Goal: Contribute content: Add original content to the website for others to see

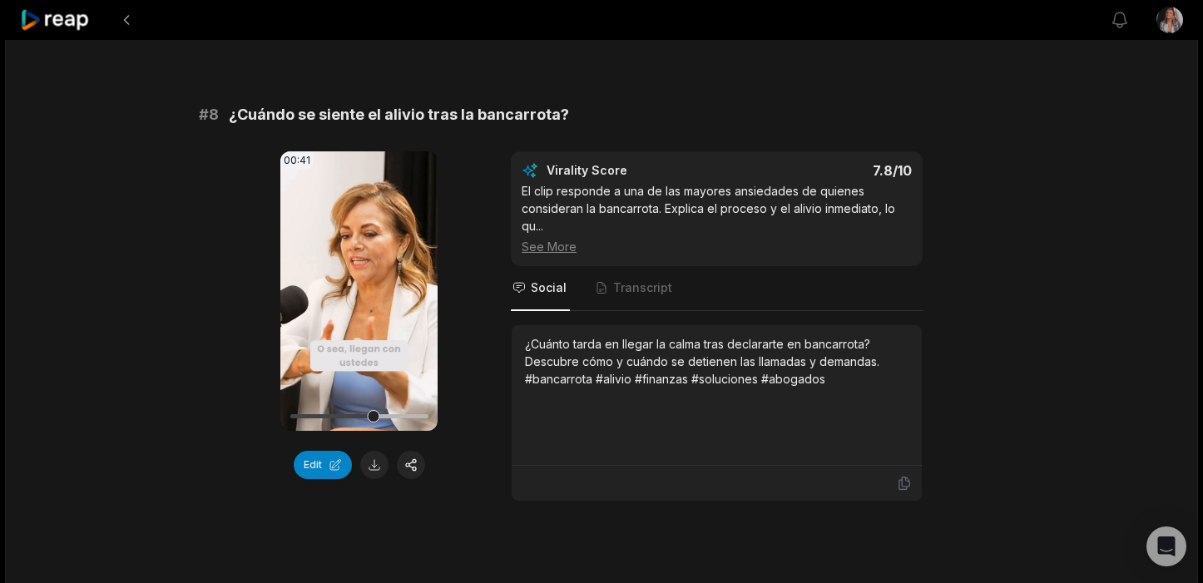
scroll to position [3518, 0]
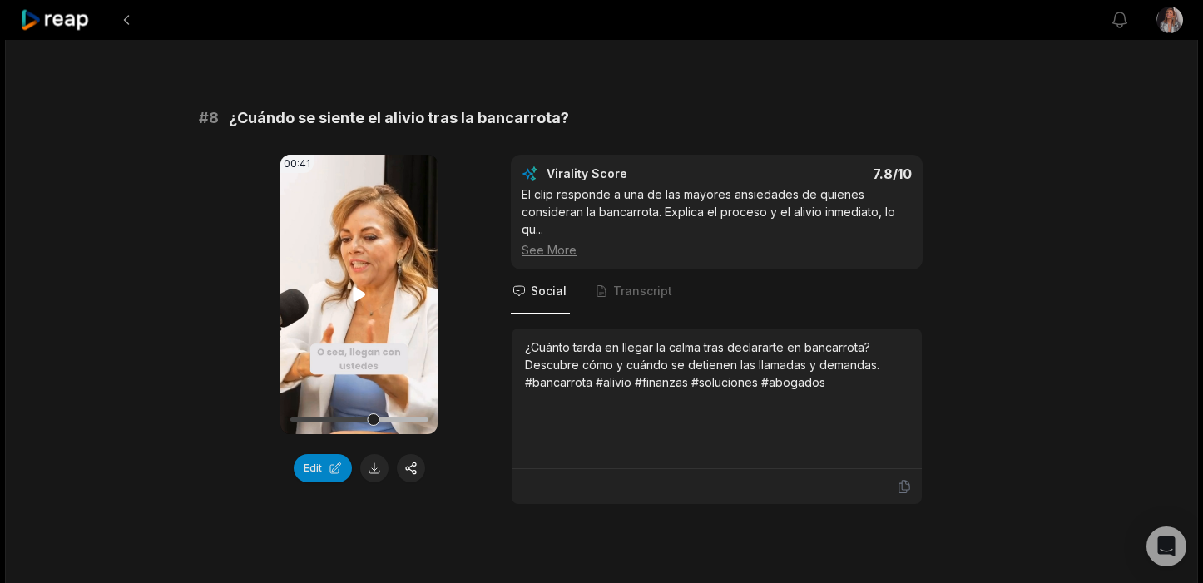
click at [354, 287] on icon at bounding box center [359, 294] width 12 height 14
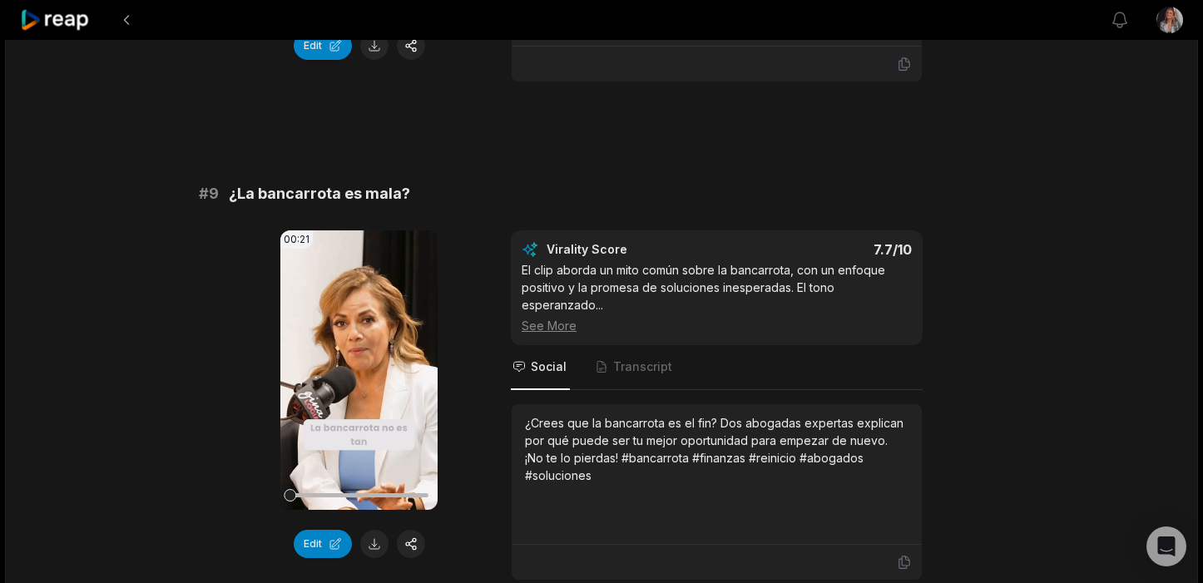
scroll to position [3943, 0]
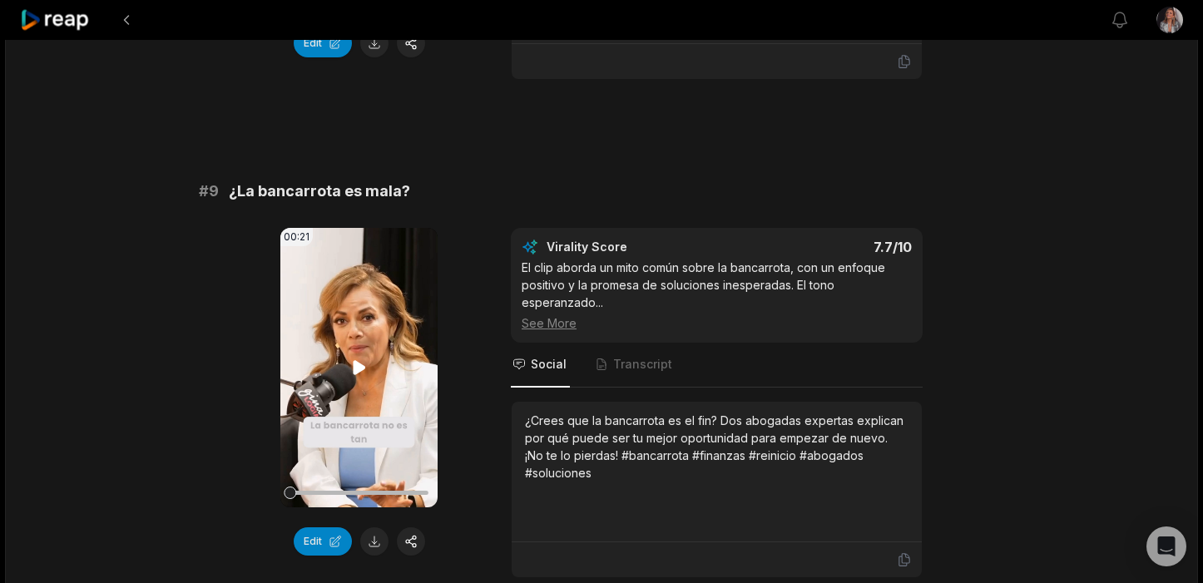
click at [357, 360] on icon at bounding box center [359, 367] width 12 height 14
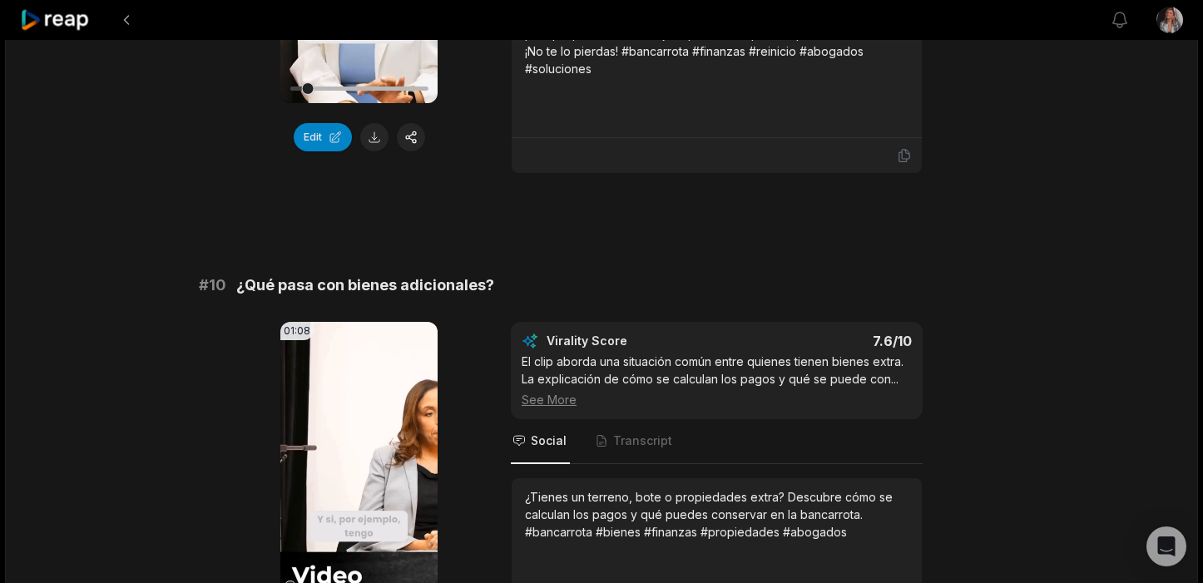
scroll to position [4348, 0]
click at [361, 428] on video "Your browser does not support mp4 format." at bounding box center [358, 461] width 157 height 280
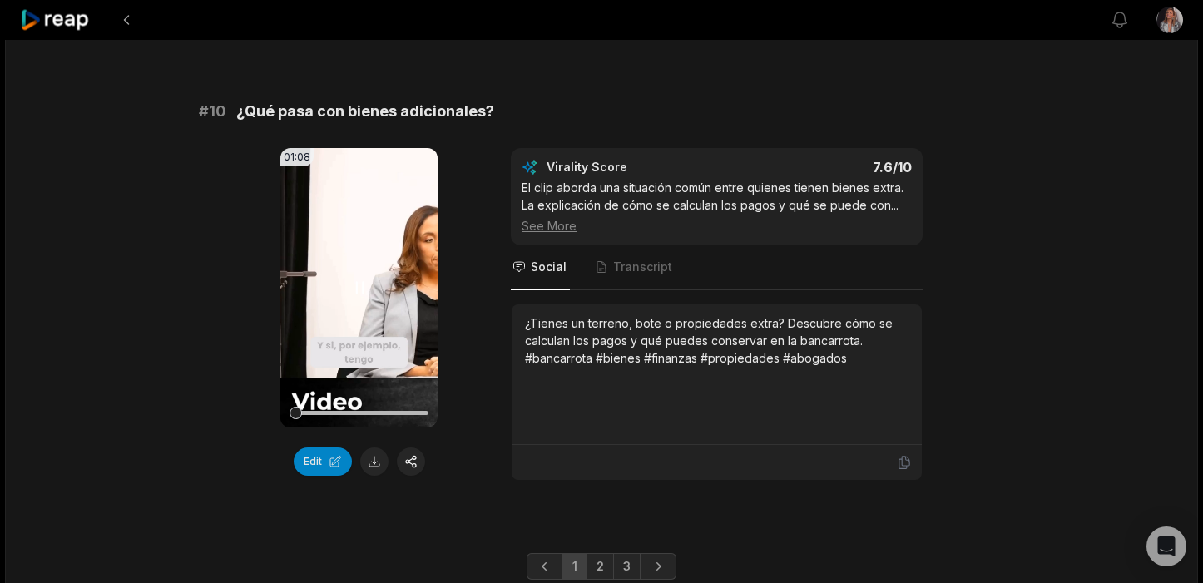
scroll to position [4523, 0]
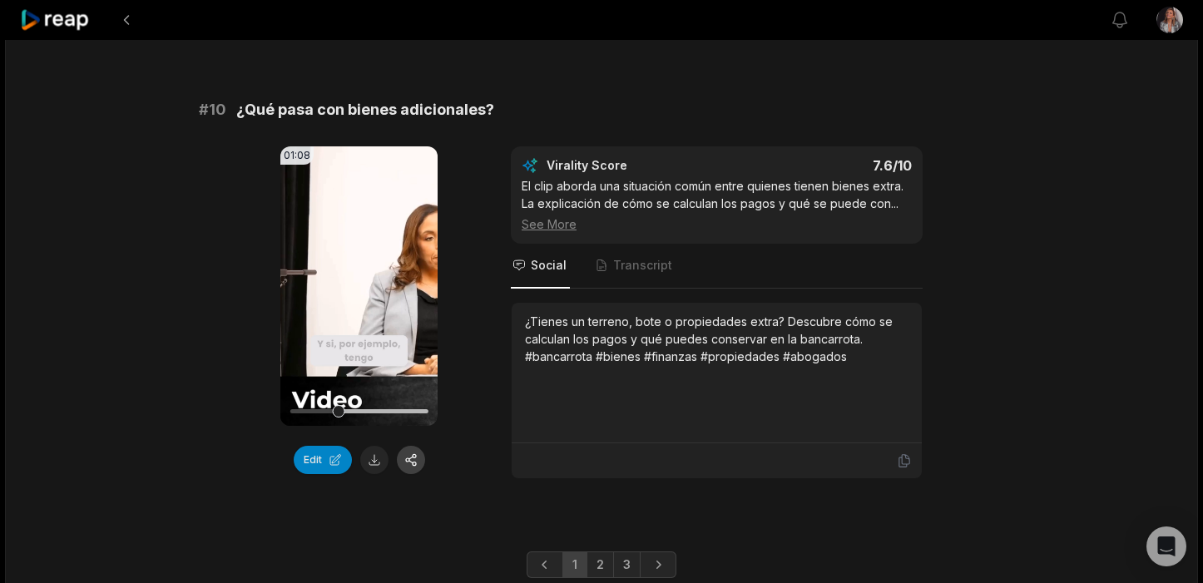
click at [414, 446] on button "button" at bounding box center [411, 460] width 28 height 28
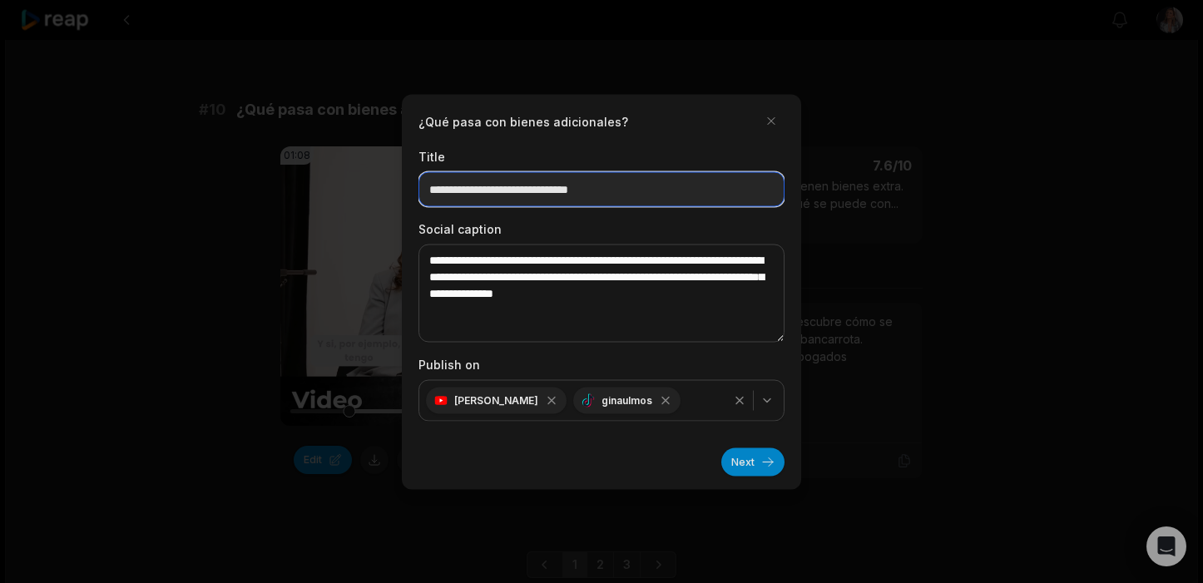
click at [665, 193] on input "**********" at bounding box center [602, 188] width 366 height 35
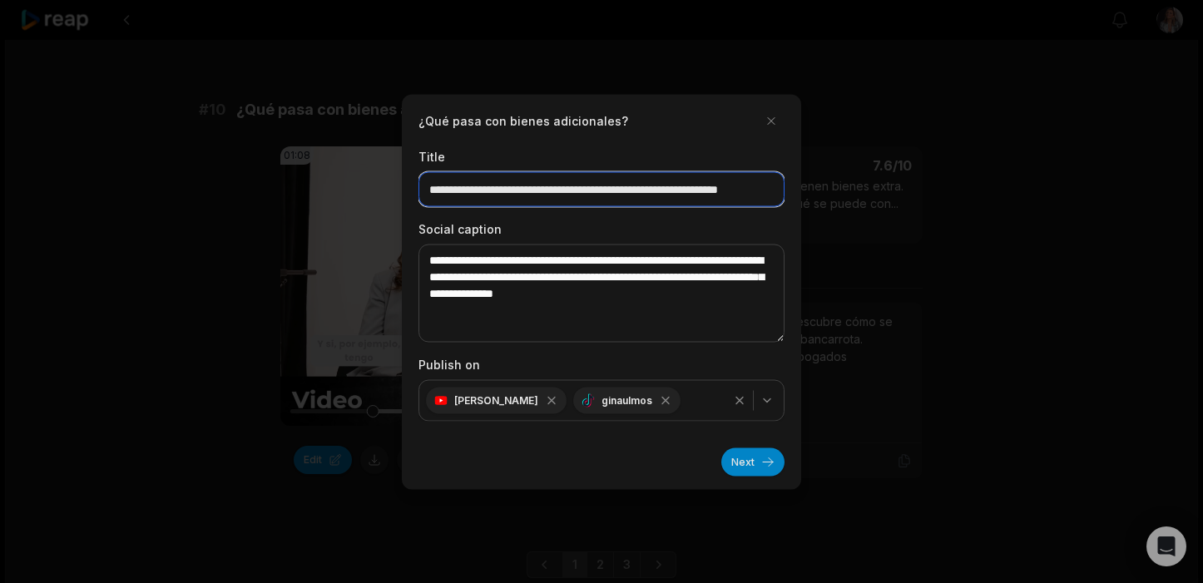
scroll to position [0, 58]
type input "**********"
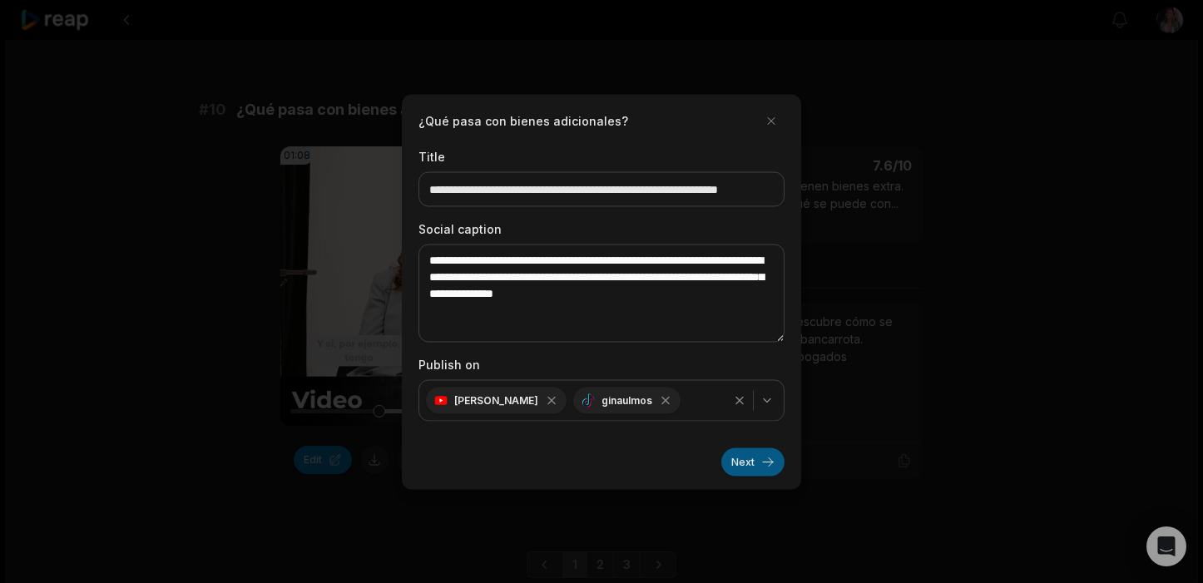
scroll to position [0, 0]
click at [763, 462] on button "Next" at bounding box center [752, 462] width 63 height 28
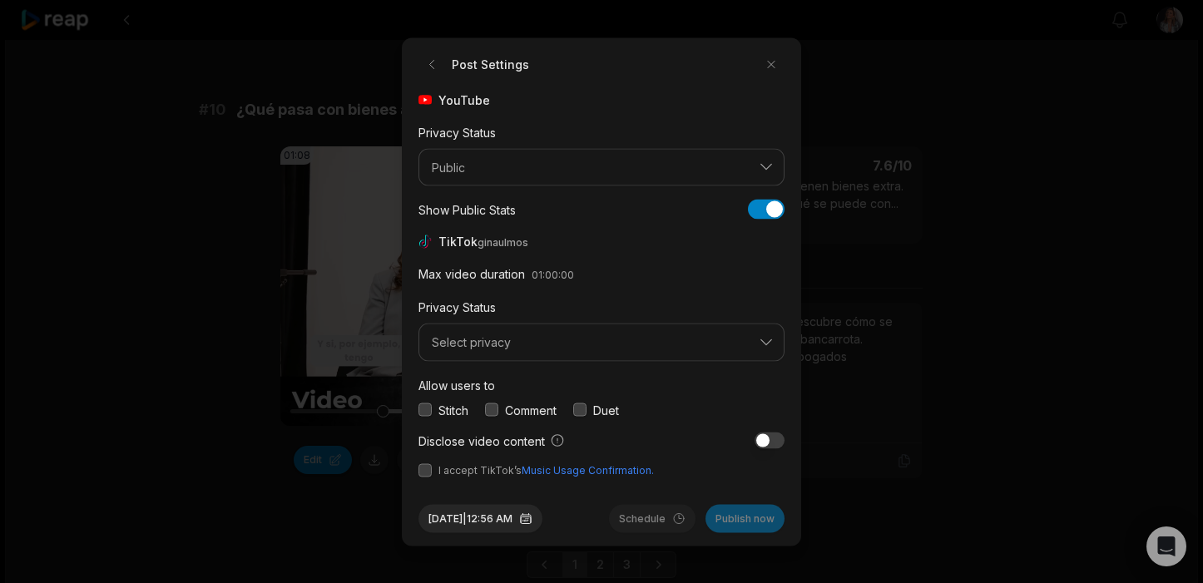
click at [427, 411] on button "button" at bounding box center [425, 410] width 13 height 13
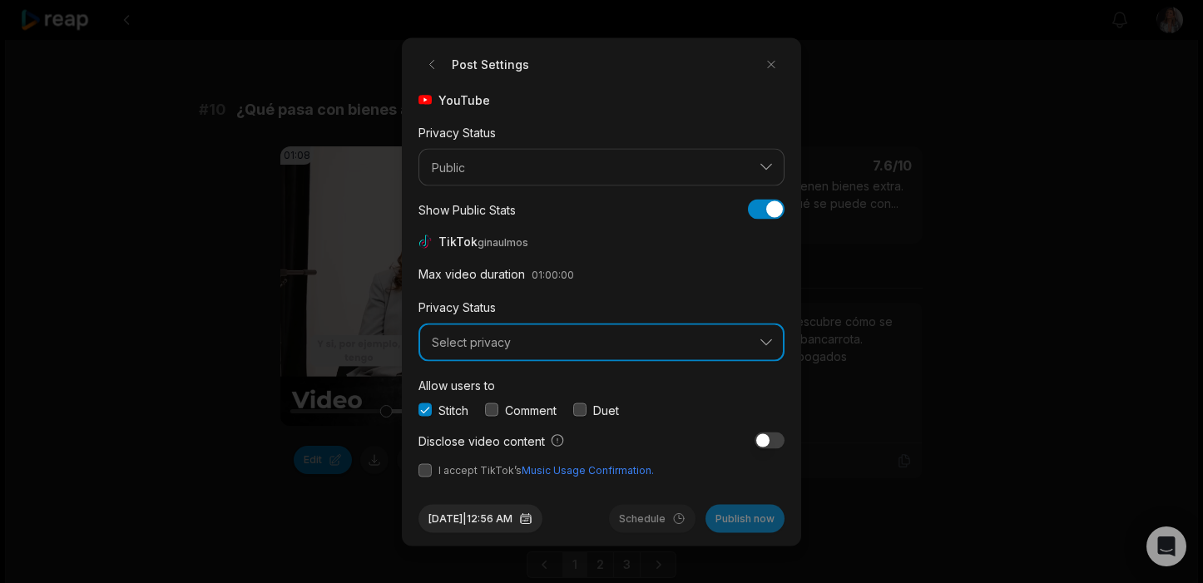
click at [488, 339] on span "Select privacy" at bounding box center [590, 342] width 316 height 15
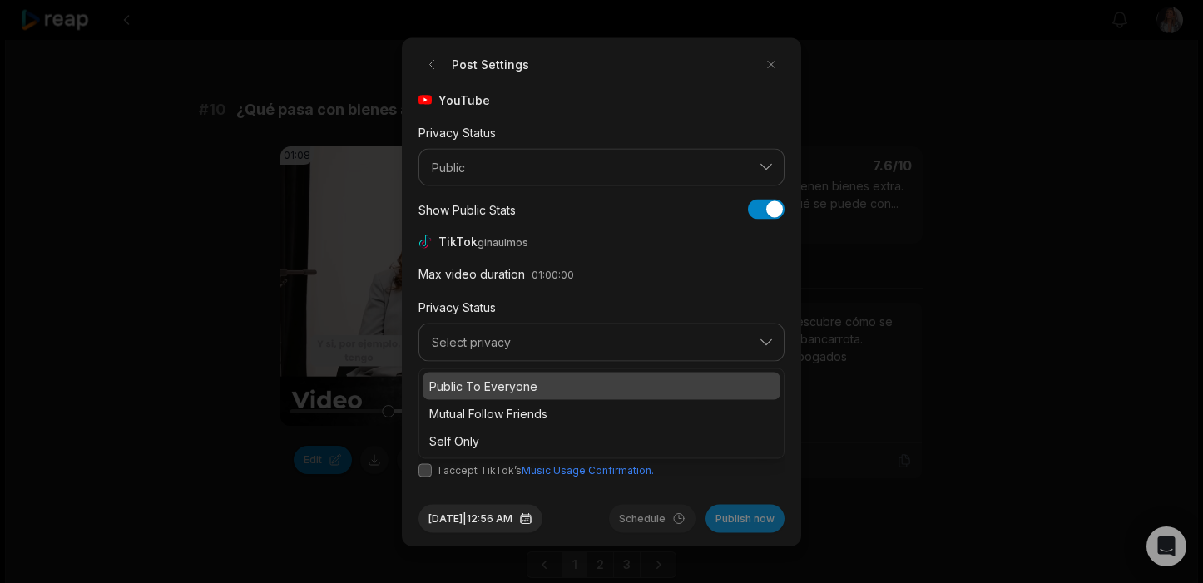
click at [493, 381] on p "Public To Everyone" at bounding box center [601, 385] width 344 height 17
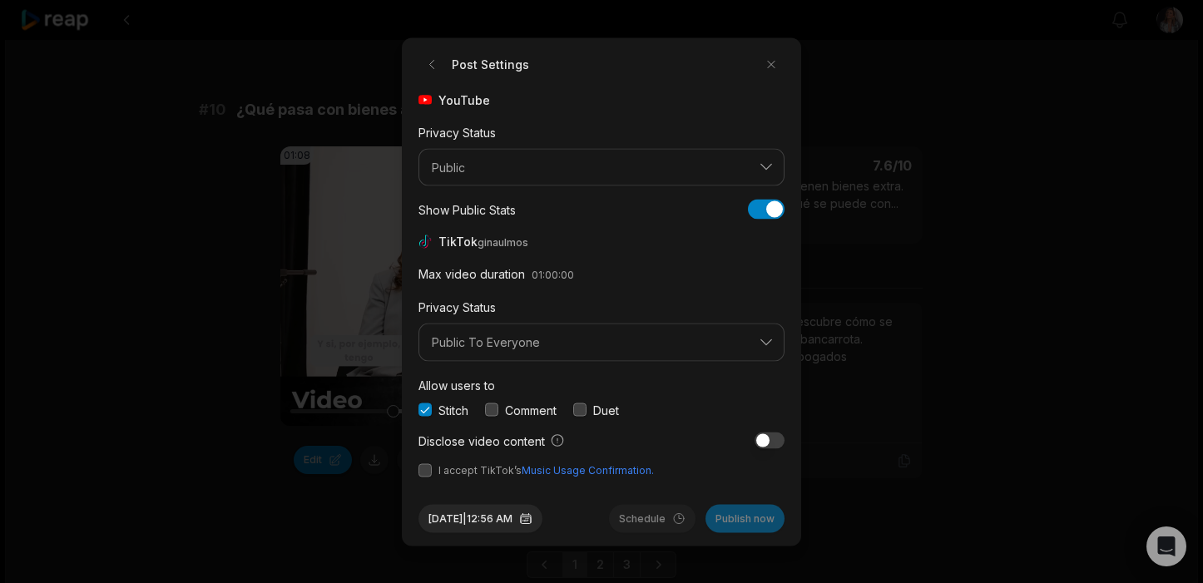
click at [425, 473] on button "button" at bounding box center [425, 469] width 13 height 13
click at [754, 518] on button "Publish now" at bounding box center [745, 518] width 79 height 28
